Goal: Transaction & Acquisition: Book appointment/travel/reservation

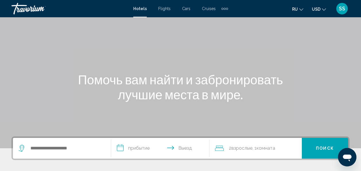
scroll to position [57, 0]
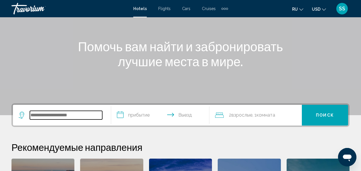
click at [86, 116] on input "Search widget" at bounding box center [66, 115] width 72 height 9
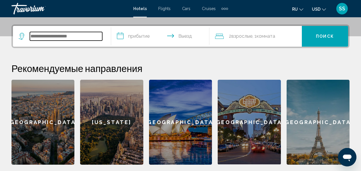
scroll to position [142, 0]
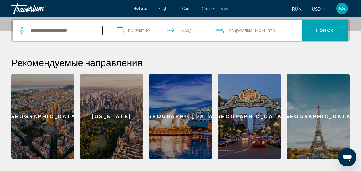
paste input "**********"
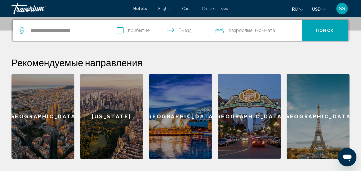
drag, startPoint x: 91, startPoint y: 31, endPoint x: 91, endPoint y: 55, distance: 24.2
click at [91, 55] on div "**********" at bounding box center [180, 89] width 361 height 140
click at [90, 30] on input "**********" at bounding box center [66, 30] width 72 height 9
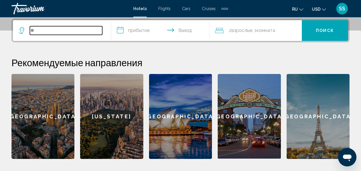
type input "*"
drag, startPoint x: 95, startPoint y: 29, endPoint x: 86, endPoint y: 30, distance: 9.8
click at [86, 30] on input "Search widget" at bounding box center [66, 30] width 72 height 9
paste input "**********"
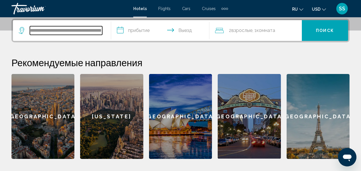
type input "**********"
click at [121, 30] on input "**********" at bounding box center [161, 31] width 101 height 22
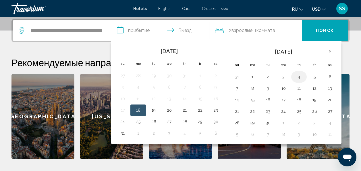
click at [298, 76] on button "4" at bounding box center [299, 77] width 9 height 8
click at [179, 28] on input "**********" at bounding box center [161, 31] width 101 height 22
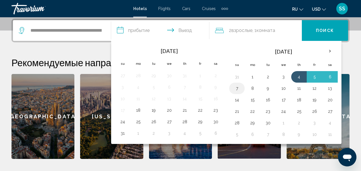
click at [238, 89] on button "7" at bounding box center [237, 88] width 9 height 8
type input "**********"
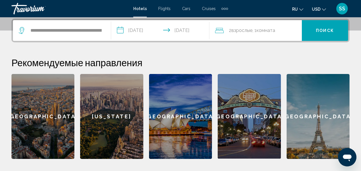
click at [277, 29] on div "2 Взрослый Взрослые , 1 Комната номера" at bounding box center [258, 30] width 87 height 8
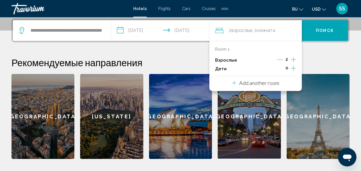
click at [295, 58] on icon "Increment adults" at bounding box center [293, 59] width 5 height 7
click at [294, 68] on icon "Increment children" at bounding box center [293, 68] width 5 height 5
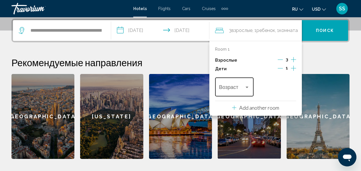
click at [247, 87] on div "Travelers: 3 adults, 1 child" at bounding box center [247, 87] width 3 height 1
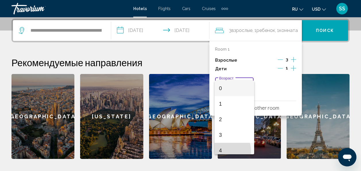
click at [222, 151] on span "4" at bounding box center [234, 151] width 31 height 16
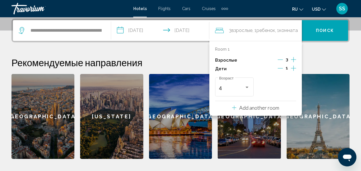
click at [321, 31] on span "Поиск" at bounding box center [325, 30] width 18 height 5
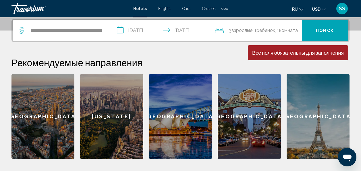
click at [294, 32] on span "Комната" at bounding box center [288, 30] width 19 height 5
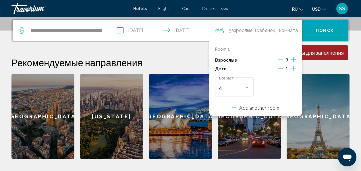
click at [264, 109] on p "Add another room" at bounding box center [259, 107] width 40 height 6
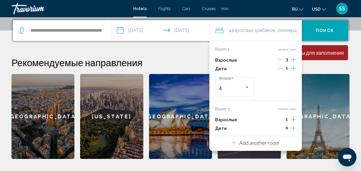
click at [230, 49] on div "Room 1 remove room" at bounding box center [255, 49] width 81 height 5
click at [282, 60] on icon "Decrement adults" at bounding box center [280, 59] width 5 height 5
click at [323, 104] on div "[GEOGRAPHIC_DATA]" at bounding box center [318, 116] width 63 height 85
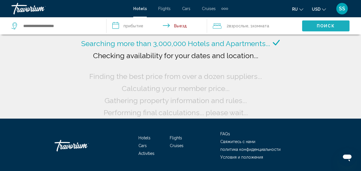
click at [314, 27] on button "Поиск" at bounding box center [325, 25] width 47 height 11
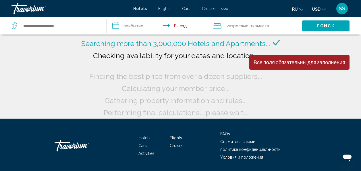
click at [324, 26] on span "Поиск" at bounding box center [326, 26] width 18 height 5
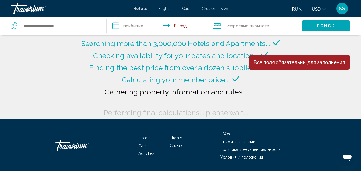
click at [300, 8] on icon "Change language" at bounding box center [302, 9] width 4 height 4
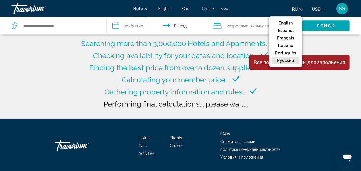
click at [291, 60] on button "русский" at bounding box center [285, 60] width 27 height 7
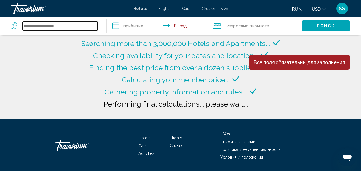
click at [78, 30] on input "Search widget" at bounding box center [60, 26] width 75 height 9
paste input "**********"
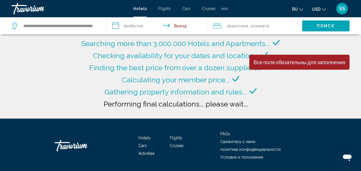
click at [117, 26] on input "**********" at bounding box center [158, 26] width 103 height 19
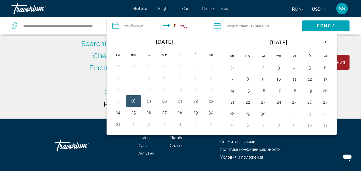
type input "**********"
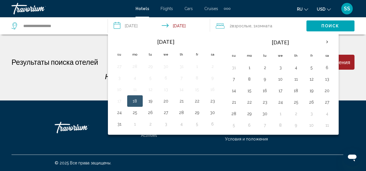
click at [294, 68] on button "4" at bounding box center [295, 68] width 9 height 8
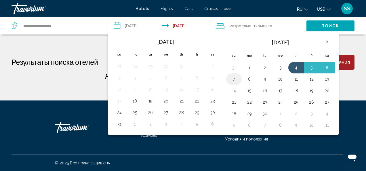
click at [233, 80] on button "7" at bounding box center [233, 79] width 9 height 8
type input "**********"
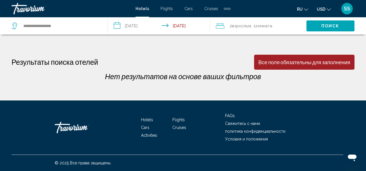
click at [270, 27] on span "Комната" at bounding box center [263, 26] width 17 height 5
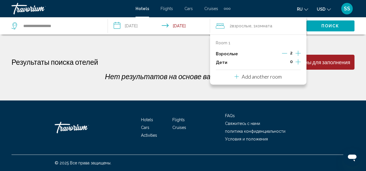
click at [298, 54] on icon "Increment adults" at bounding box center [297, 53] width 5 height 7
click at [297, 62] on icon "Increment children" at bounding box center [297, 61] width 5 height 5
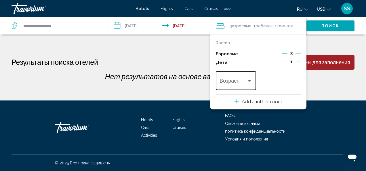
click at [250, 80] on div "Travelers: 3 adults, 1 child" at bounding box center [249, 80] width 5 height 5
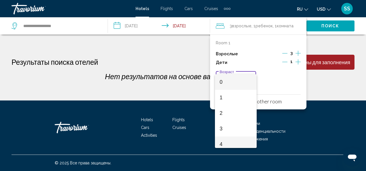
click at [219, 144] on mat-option "4" at bounding box center [236, 144] width 42 height 16
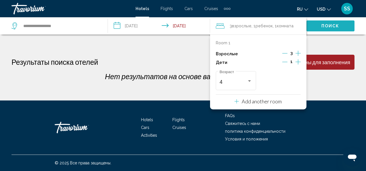
click at [323, 24] on span "Поиск" at bounding box center [330, 26] width 18 height 5
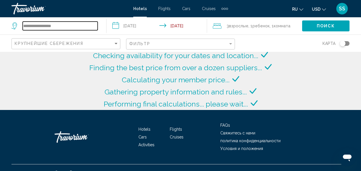
click at [82, 28] on input "**********" at bounding box center [60, 26] width 75 height 9
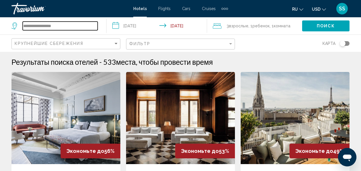
paste input "**********"
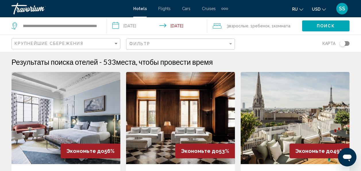
click at [324, 26] on span "Поиск" at bounding box center [326, 26] width 18 height 5
click at [100, 24] on div "**********" at bounding box center [55, 25] width 89 height 17
click at [98, 26] on div "**********" at bounding box center [55, 25] width 89 height 17
click at [100, 26] on div "**********" at bounding box center [55, 25] width 89 height 17
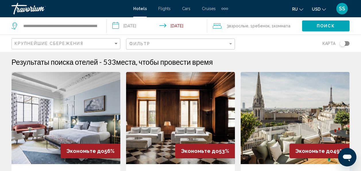
click at [98, 26] on div "**********" at bounding box center [55, 25] width 89 height 17
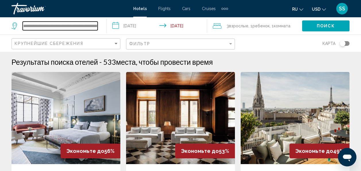
drag, startPoint x: 97, startPoint y: 26, endPoint x: 58, endPoint y: 25, distance: 39.4
click at [58, 25] on input "**********" at bounding box center [60, 26] width 75 height 9
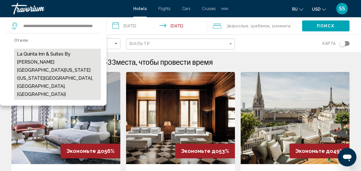
click at [47, 62] on button "La Quinta Inn & Suites by [PERSON_NAME][GEOGRAPHIC_DATA][US_STATE] ([US_STATE][…" at bounding box center [57, 74] width 87 height 51
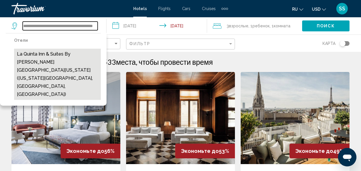
type input "**********"
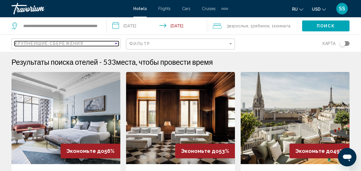
click at [117, 42] on div "Sort by" at bounding box center [116, 43] width 5 height 5
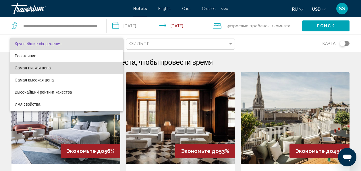
click at [79, 66] on span "Самая низкая цена" at bounding box center [67, 68] width 104 height 12
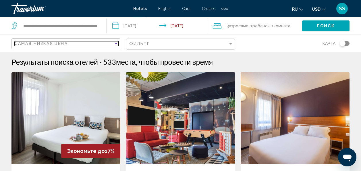
click at [117, 44] on div "Sort by" at bounding box center [116, 43] width 3 height 1
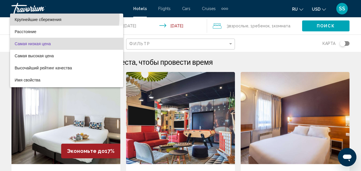
click at [56, 17] on span "Крупнейшие сбережения" at bounding box center [38, 19] width 47 height 5
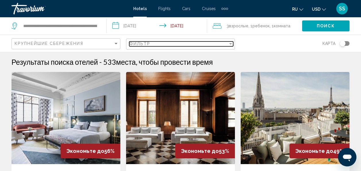
click at [232, 43] on div "Filter" at bounding box center [230, 43] width 3 height 1
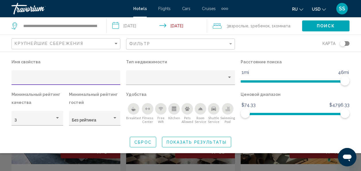
click at [319, 24] on span "Поиск" at bounding box center [326, 26] width 18 height 5
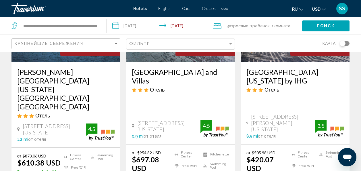
scroll to position [115, 0]
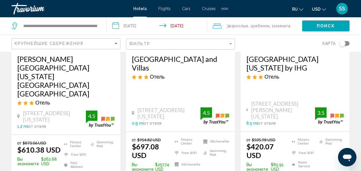
click at [49, 60] on h3 "[PERSON_NAME][GEOGRAPHIC_DATA] [US_STATE][GEOGRAPHIC_DATA] [GEOGRAPHIC_DATA]" at bounding box center [65, 76] width 97 height 43
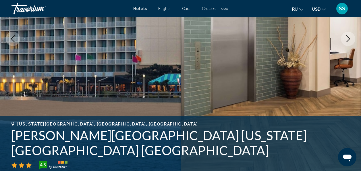
scroll to position [68, 0]
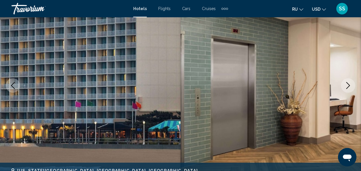
click at [350, 84] on icon "Next image" at bounding box center [348, 85] width 7 height 7
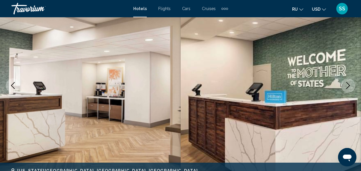
click at [350, 84] on icon "Next image" at bounding box center [348, 85] width 7 height 7
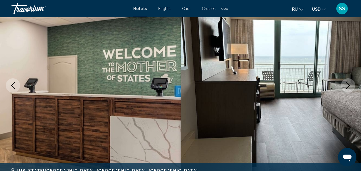
click at [350, 84] on icon "Next image" at bounding box center [348, 85] width 7 height 7
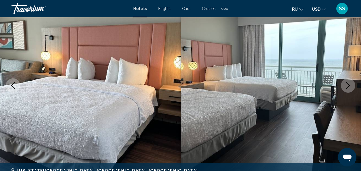
click at [350, 84] on icon "Next image" at bounding box center [348, 85] width 7 height 7
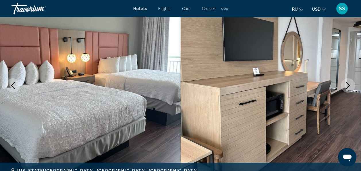
click at [351, 84] on icon "Next image" at bounding box center [348, 85] width 7 height 7
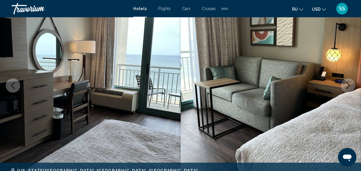
click at [351, 84] on icon "Next image" at bounding box center [348, 85] width 7 height 7
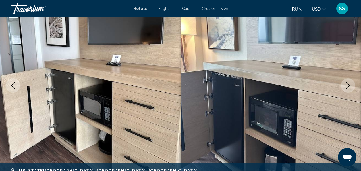
click at [351, 84] on icon "Next image" at bounding box center [348, 85] width 7 height 7
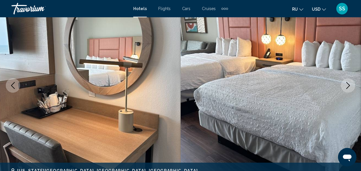
click at [10, 84] on icon "Previous image" at bounding box center [12, 85] width 7 height 7
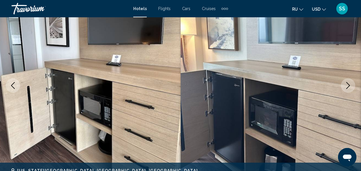
click at [350, 85] on icon "Next image" at bounding box center [348, 85] width 7 height 7
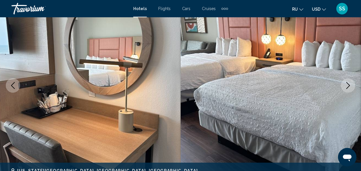
click at [350, 85] on icon "Next image" at bounding box center [348, 85] width 7 height 7
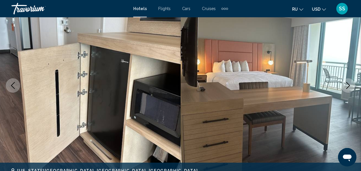
click at [350, 85] on icon "Next image" at bounding box center [348, 85] width 7 height 7
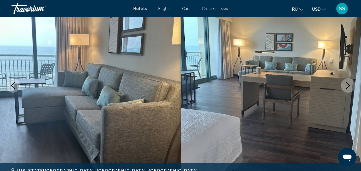
click at [350, 85] on icon "Next image" at bounding box center [348, 85] width 7 height 7
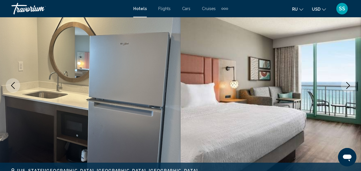
click at [350, 85] on icon "Next image" at bounding box center [348, 85] width 7 height 7
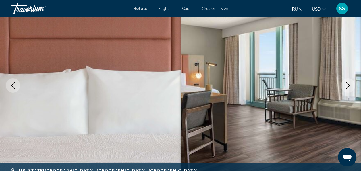
click at [350, 85] on icon "Next image" at bounding box center [348, 85] width 7 height 7
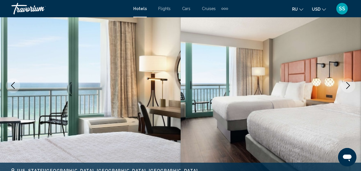
click at [350, 85] on icon "Next image" at bounding box center [348, 85] width 7 height 7
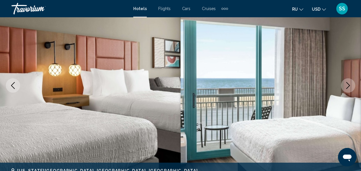
click at [349, 85] on icon "Next image" at bounding box center [348, 85] width 7 height 7
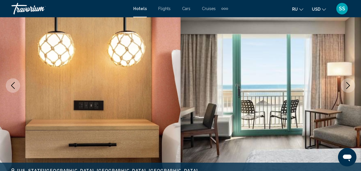
click at [348, 83] on icon "Next image" at bounding box center [348, 85] width 7 height 7
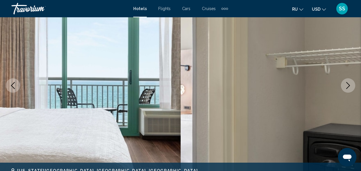
click at [348, 83] on icon "Next image" at bounding box center [349, 85] width 4 height 7
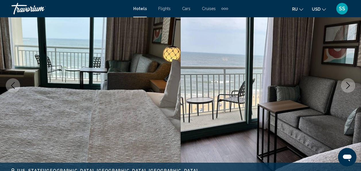
click at [347, 83] on icon "Next image" at bounding box center [348, 85] width 7 height 7
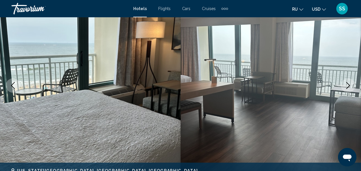
click at [347, 83] on icon "Next image" at bounding box center [348, 85] width 7 height 7
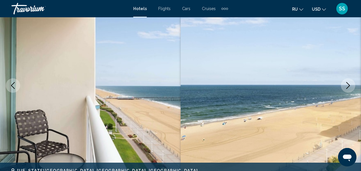
click at [347, 83] on icon "Next image" at bounding box center [348, 85] width 7 height 7
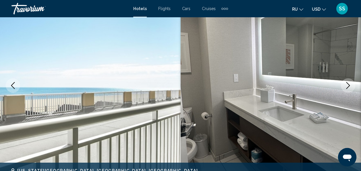
click at [346, 84] on icon "Next image" at bounding box center [348, 85] width 7 height 7
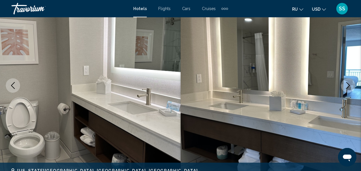
click at [347, 87] on icon "Next image" at bounding box center [348, 85] width 7 height 7
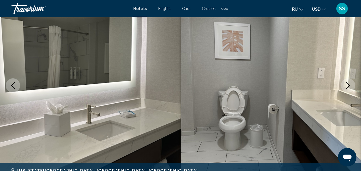
click at [348, 83] on icon "Next image" at bounding box center [348, 85] width 7 height 7
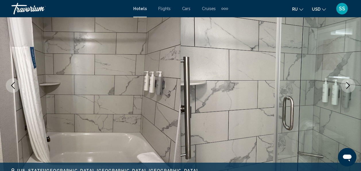
click at [348, 83] on icon "Next image" at bounding box center [348, 85] width 7 height 7
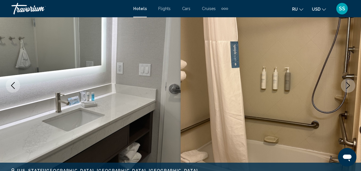
click at [348, 84] on icon "Next image" at bounding box center [348, 85] width 7 height 7
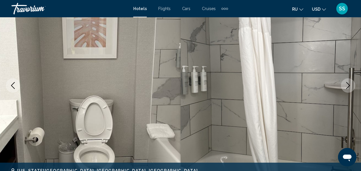
click at [348, 84] on icon "Next image" at bounding box center [348, 85] width 7 height 7
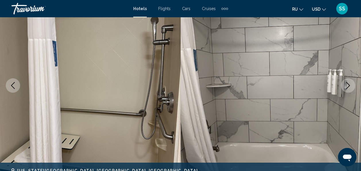
click at [348, 84] on icon "Next image" at bounding box center [348, 85] width 7 height 7
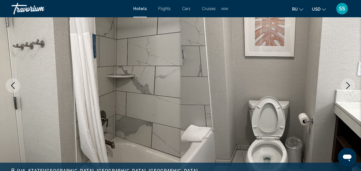
click at [347, 85] on icon "Next image" at bounding box center [348, 85] width 7 height 7
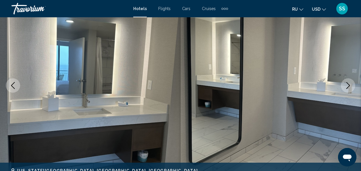
click at [347, 86] on icon "Next image" at bounding box center [348, 85] width 7 height 7
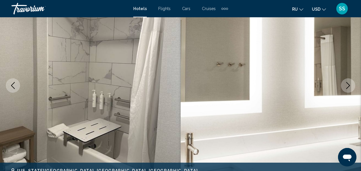
click at [347, 86] on icon "Next image" at bounding box center [348, 85] width 7 height 7
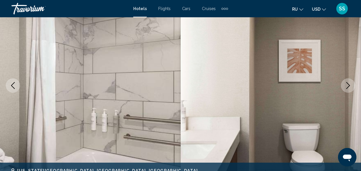
click at [347, 86] on icon "Next image" at bounding box center [348, 85] width 7 height 7
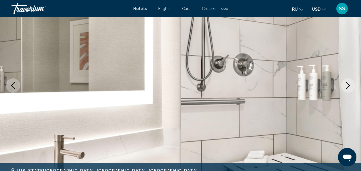
click at [347, 86] on icon "Next image" at bounding box center [348, 85] width 7 height 7
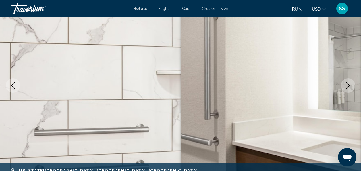
click at [347, 86] on icon "Next image" at bounding box center [348, 85] width 7 height 7
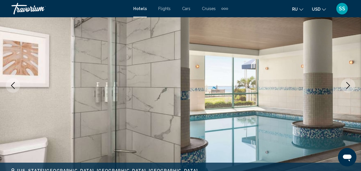
click at [347, 86] on icon "Next image" at bounding box center [348, 85] width 7 height 7
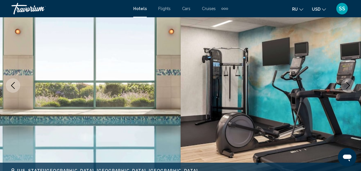
click at [347, 86] on icon "Next image" at bounding box center [348, 85] width 7 height 7
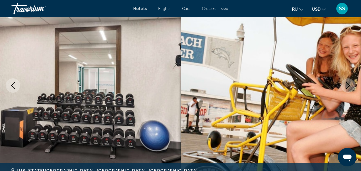
click at [347, 86] on icon "Next image" at bounding box center [348, 85] width 7 height 7
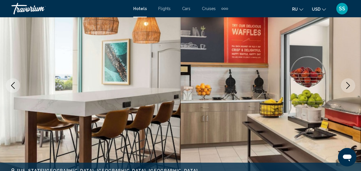
click at [347, 87] on icon "Next image" at bounding box center [348, 85] width 7 height 7
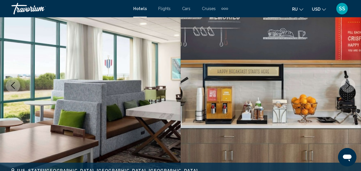
click at [350, 86] on icon "Next image" at bounding box center [348, 85] width 7 height 7
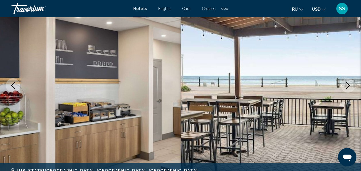
click at [348, 85] on icon "Next image" at bounding box center [348, 85] width 7 height 7
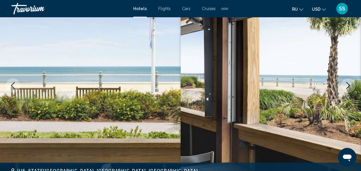
click at [348, 85] on icon "Next image" at bounding box center [348, 85] width 7 height 7
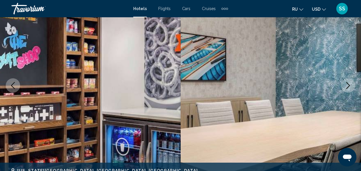
click at [346, 86] on icon "Next image" at bounding box center [348, 85] width 7 height 7
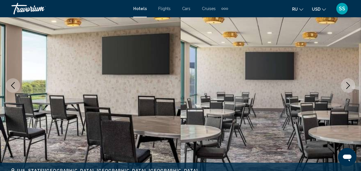
click at [14, 88] on icon "Previous image" at bounding box center [12, 85] width 7 height 7
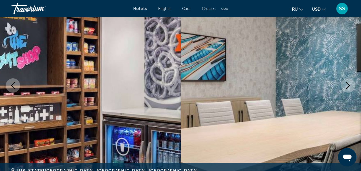
click at [349, 83] on icon "Next image" at bounding box center [348, 85] width 7 height 7
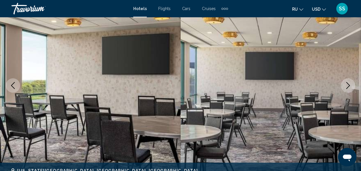
click at [348, 83] on icon "Next image" at bounding box center [348, 85] width 7 height 7
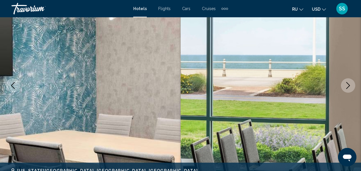
click at [347, 84] on icon "Next image" at bounding box center [348, 85] width 7 height 7
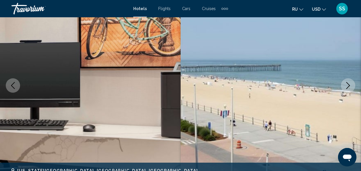
click at [347, 85] on icon "Next image" at bounding box center [348, 85] width 7 height 7
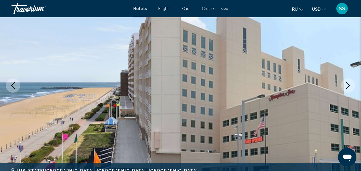
click at [347, 85] on icon "Next image" at bounding box center [348, 85] width 7 height 7
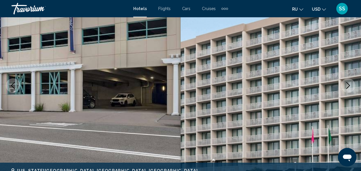
click at [346, 85] on icon "Next image" at bounding box center [348, 85] width 7 height 7
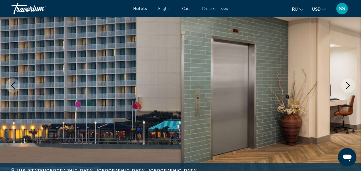
click at [346, 85] on icon "Next image" at bounding box center [348, 85] width 7 height 7
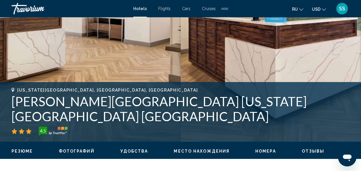
scroll to position [183, 0]
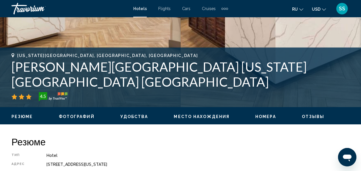
click at [305, 115] on span "Отзывы" at bounding box center [313, 116] width 23 height 5
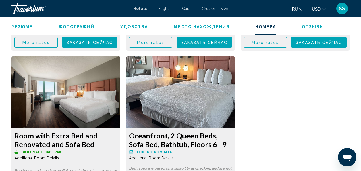
scroll to position [3317, 0]
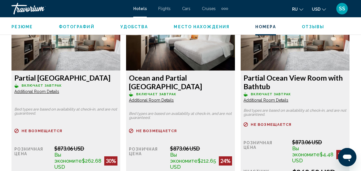
scroll to position [902, 0]
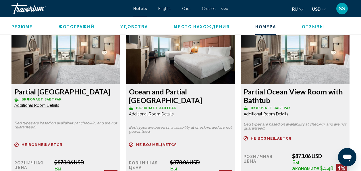
click at [37, 105] on span "Additional Room Details" at bounding box center [36, 105] width 45 height 5
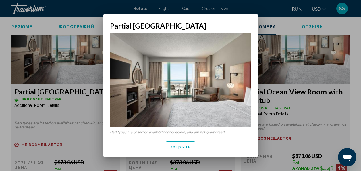
scroll to position [0, 0]
click at [222, 81] on img at bounding box center [180, 80] width 141 height 94
click at [178, 102] on img at bounding box center [180, 80] width 141 height 94
click at [255, 79] on div "Bed types are based on availability at check-in, and are not guaranteed." at bounding box center [180, 83] width 155 height 107
click at [239, 81] on img at bounding box center [180, 80] width 141 height 94
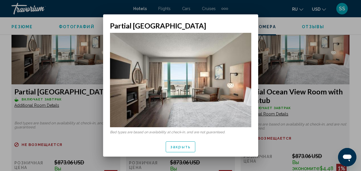
click at [202, 80] on img at bounding box center [180, 80] width 141 height 94
click at [180, 148] on span "закрыть" at bounding box center [180, 147] width 20 height 5
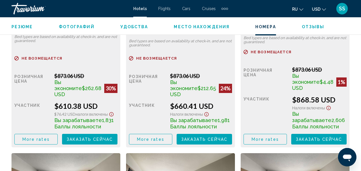
scroll to position [1017, 0]
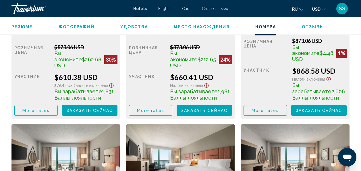
click at [37, 110] on span "More rates" at bounding box center [35, 110] width 27 height 5
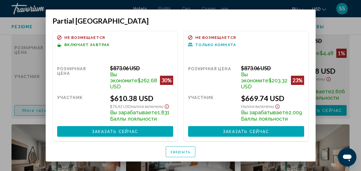
scroll to position [0, 0]
click at [336, 28] on div at bounding box center [180, 85] width 361 height 171
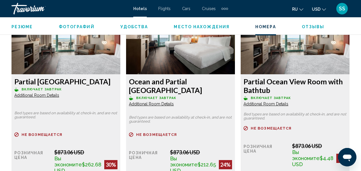
scroll to position [902, 0]
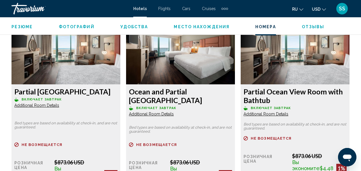
click at [50, 92] on h3 "Partial [GEOGRAPHIC_DATA]" at bounding box center [65, 91] width 103 height 9
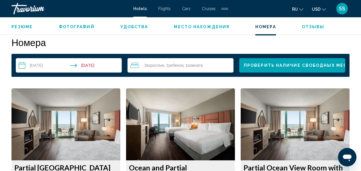
scroll to position [816, 0]
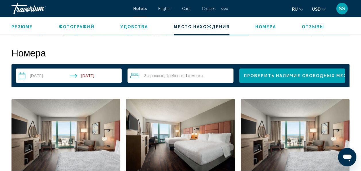
click at [264, 74] on span "Проверить наличие свободных мест" at bounding box center [297, 76] width 107 height 5
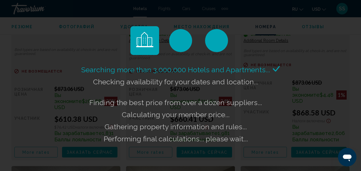
scroll to position [989, 0]
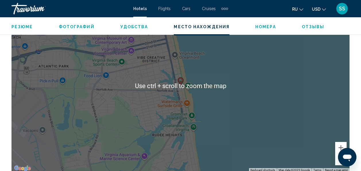
scroll to position [684, 0]
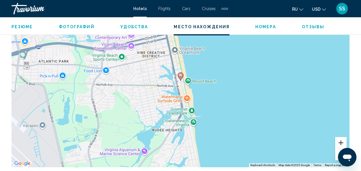
click at [342, 143] on button "Zoom in" at bounding box center [340, 142] width 11 height 11
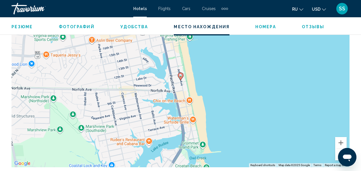
click at [180, 76] on image "Main content" at bounding box center [180, 75] width 3 height 3
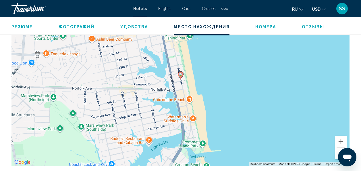
scroll to position [705, 0]
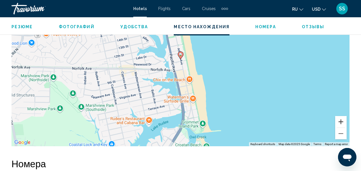
click at [342, 122] on button "Zoom in" at bounding box center [340, 121] width 11 height 11
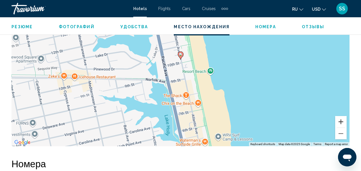
click at [342, 122] on button "Zoom in" at bounding box center [340, 121] width 11 height 11
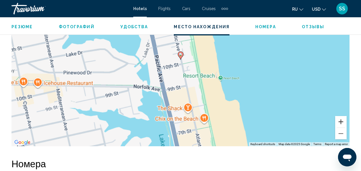
click at [342, 122] on button "Zoom in" at bounding box center [340, 121] width 11 height 11
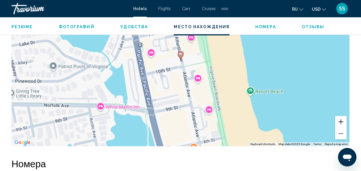
click at [342, 122] on button "Zoom in" at bounding box center [340, 121] width 11 height 11
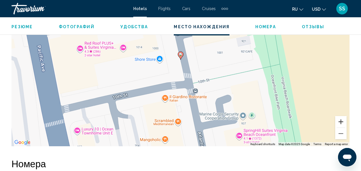
click at [342, 122] on button "Zoom in" at bounding box center [340, 121] width 11 height 11
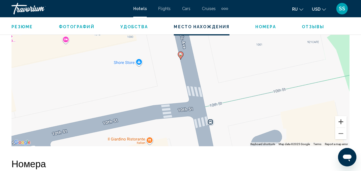
click at [342, 122] on button "Zoom in" at bounding box center [340, 121] width 11 height 11
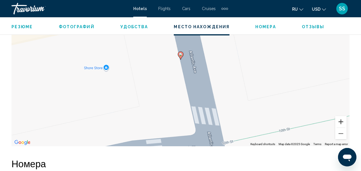
click at [342, 122] on button "Zoom in" at bounding box center [340, 121] width 11 height 11
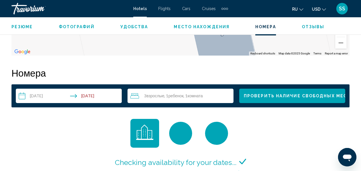
scroll to position [794, 0]
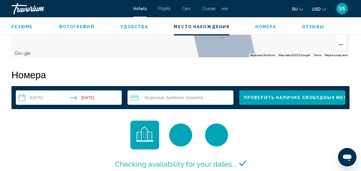
click at [282, 98] on span "Проверить наличие свободных мест" at bounding box center [297, 97] width 107 height 5
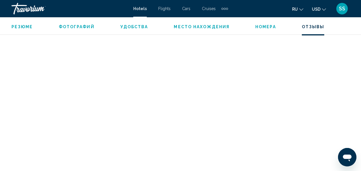
scroll to position [1121, 0]
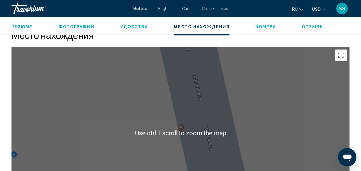
click at [130, 24] on span "Удобства" at bounding box center [134, 26] width 28 height 5
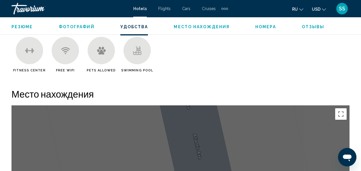
scroll to position [559, 0]
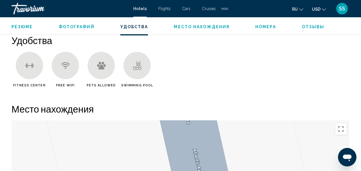
click at [139, 71] on div "Main content" at bounding box center [137, 65] width 27 height 27
click at [142, 67] on div "Main content" at bounding box center [137, 65] width 27 height 27
click at [260, 27] on span "Номера" at bounding box center [266, 26] width 21 height 5
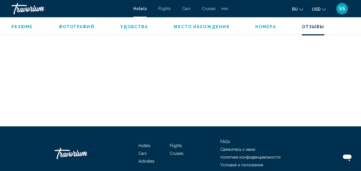
scroll to position [1197, 0]
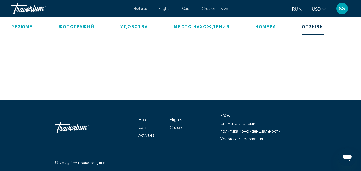
click at [261, 28] on span "Номера" at bounding box center [266, 26] width 21 height 5
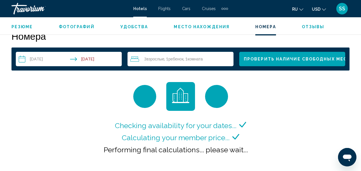
scroll to position [828, 0]
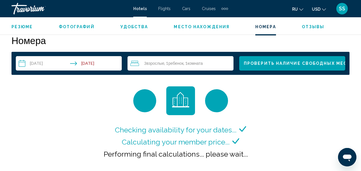
click at [276, 64] on span "Проверить наличие свободных мест" at bounding box center [297, 63] width 107 height 5
